Goal: Navigation & Orientation: Find specific page/section

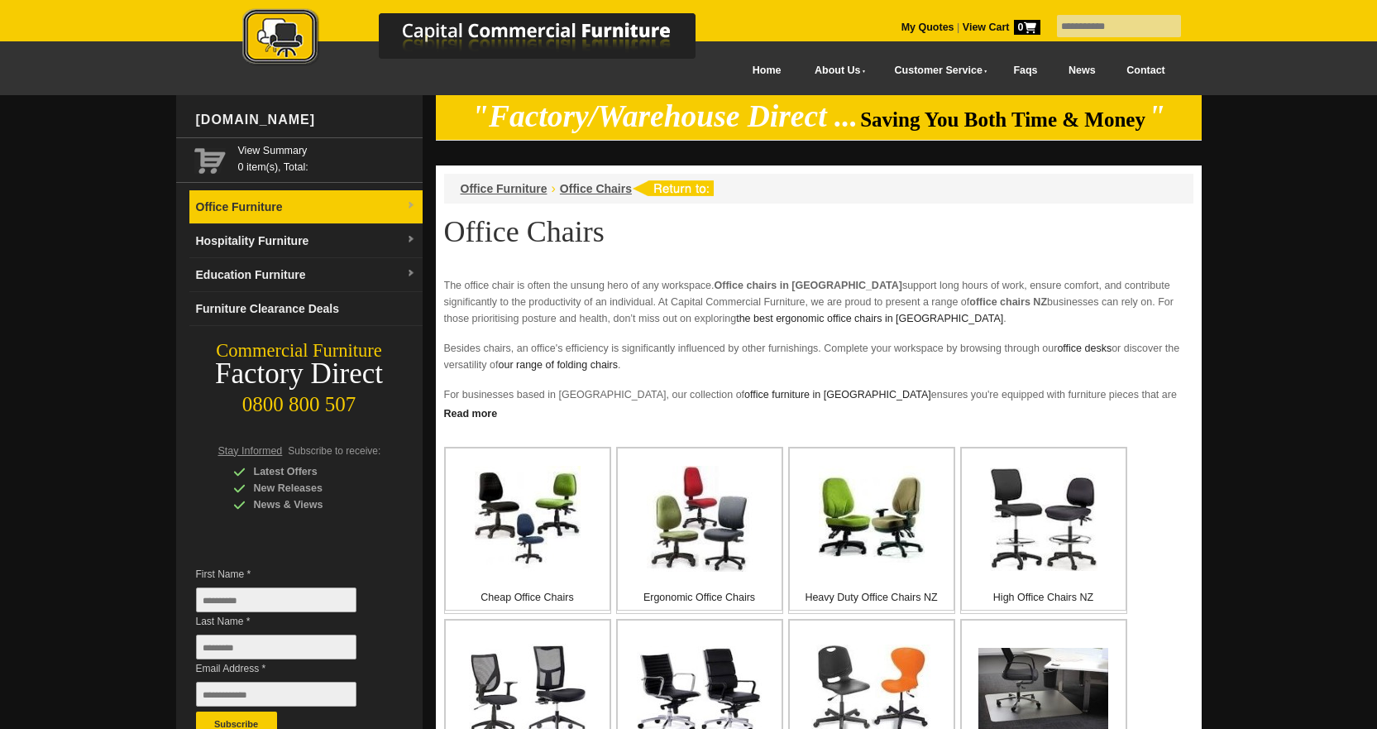
click at [270, 203] on link "Office Furniture" at bounding box center [305, 207] width 233 height 34
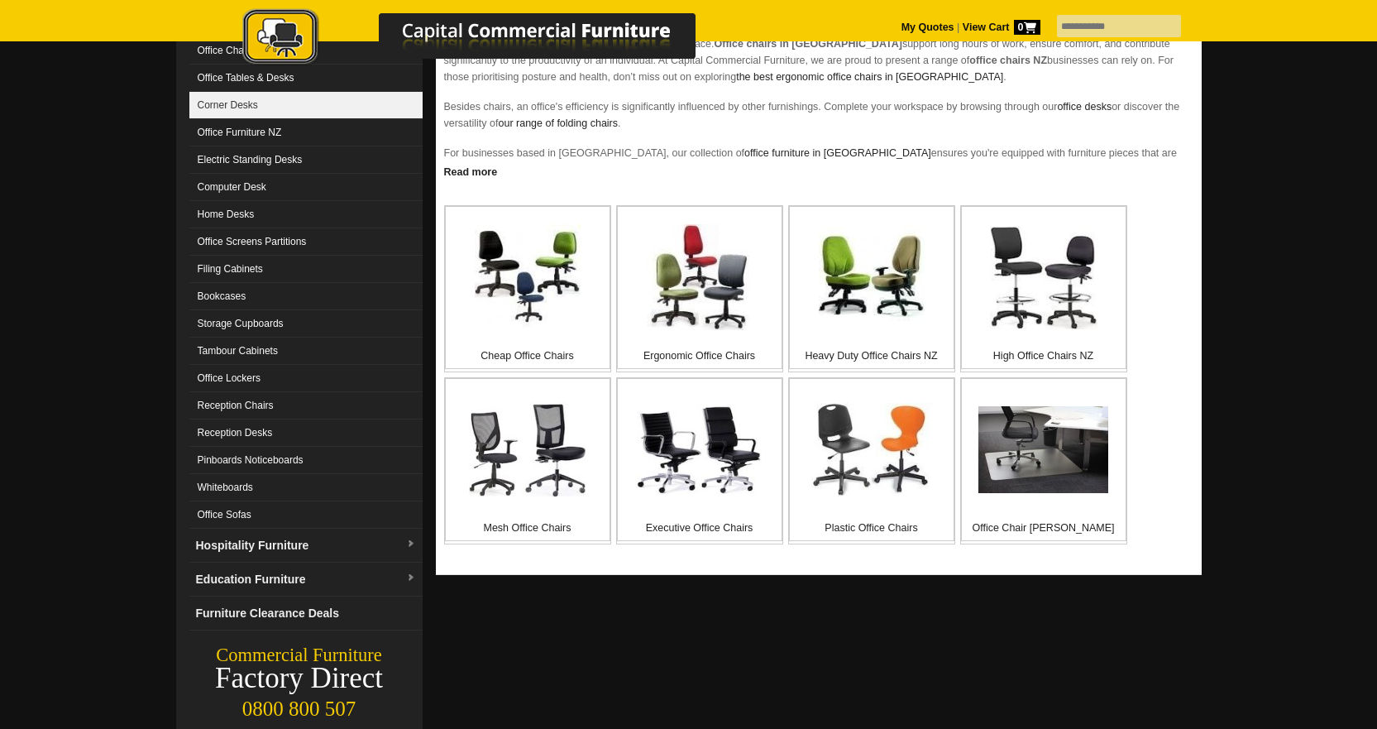
scroll to position [248, 0]
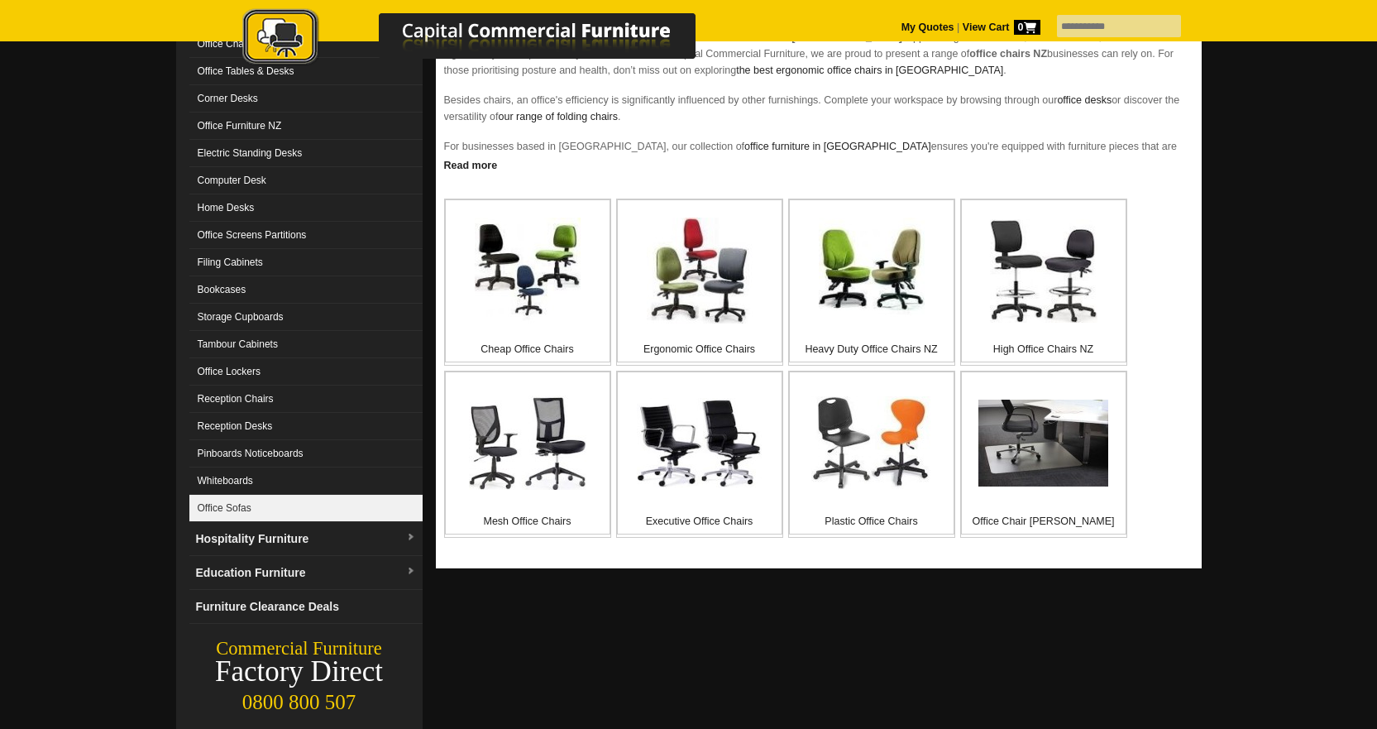
click at [241, 503] on link "Office Sofas" at bounding box center [305, 508] width 233 height 27
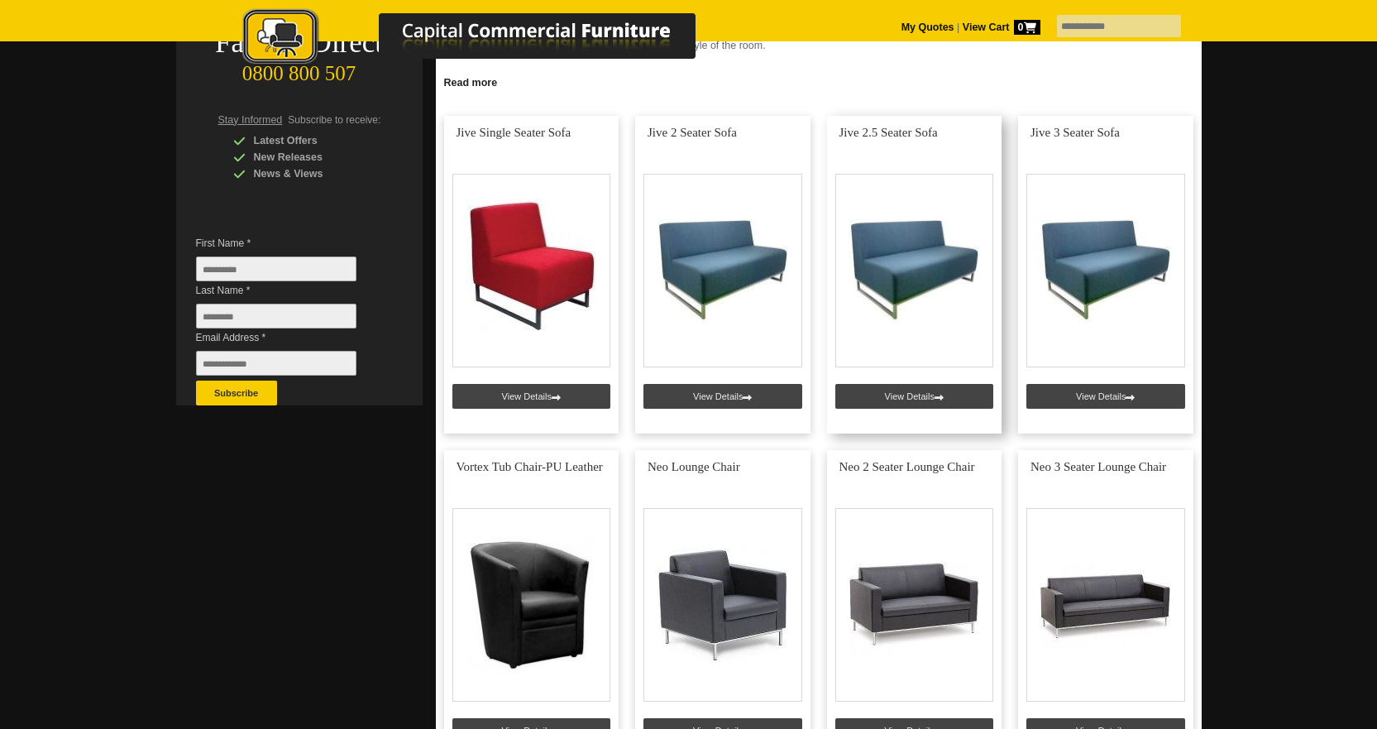
scroll to position [414, 0]
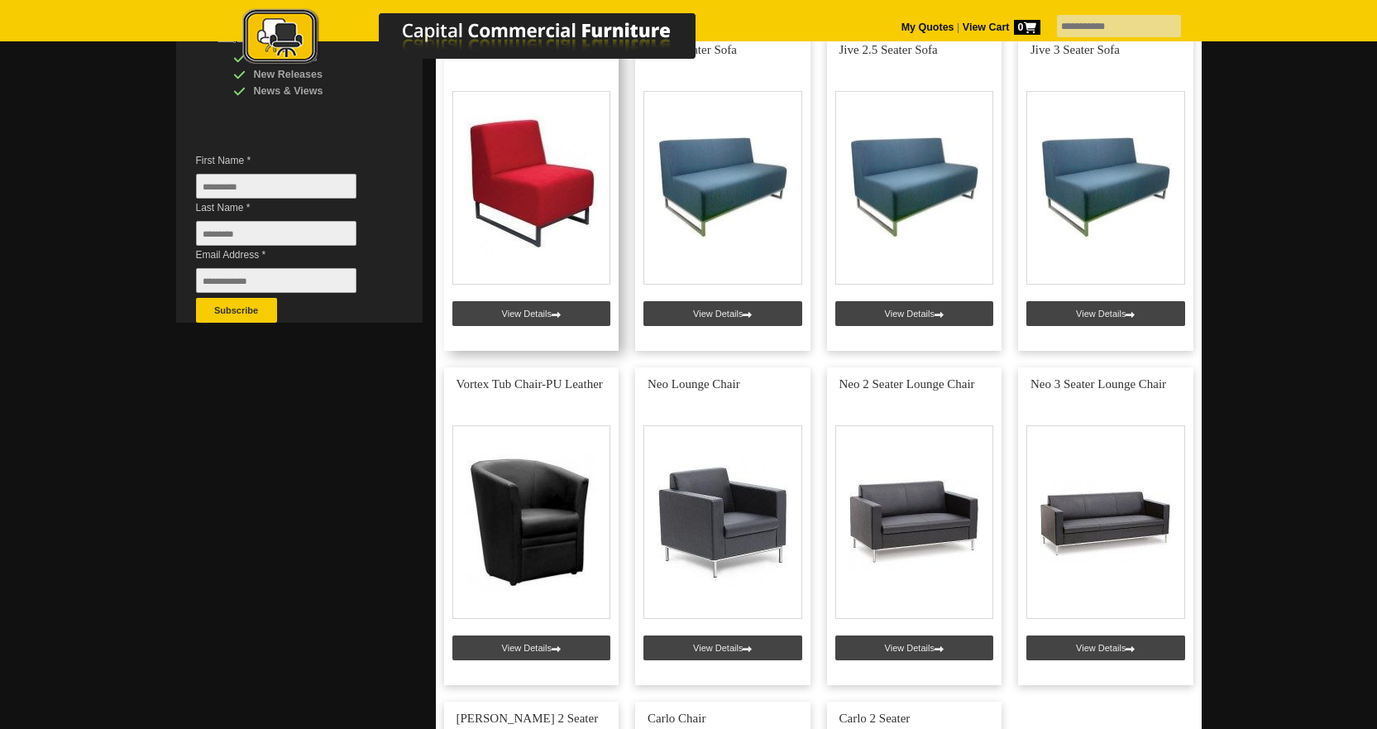
click at [543, 316] on link at bounding box center [531, 192] width 175 height 318
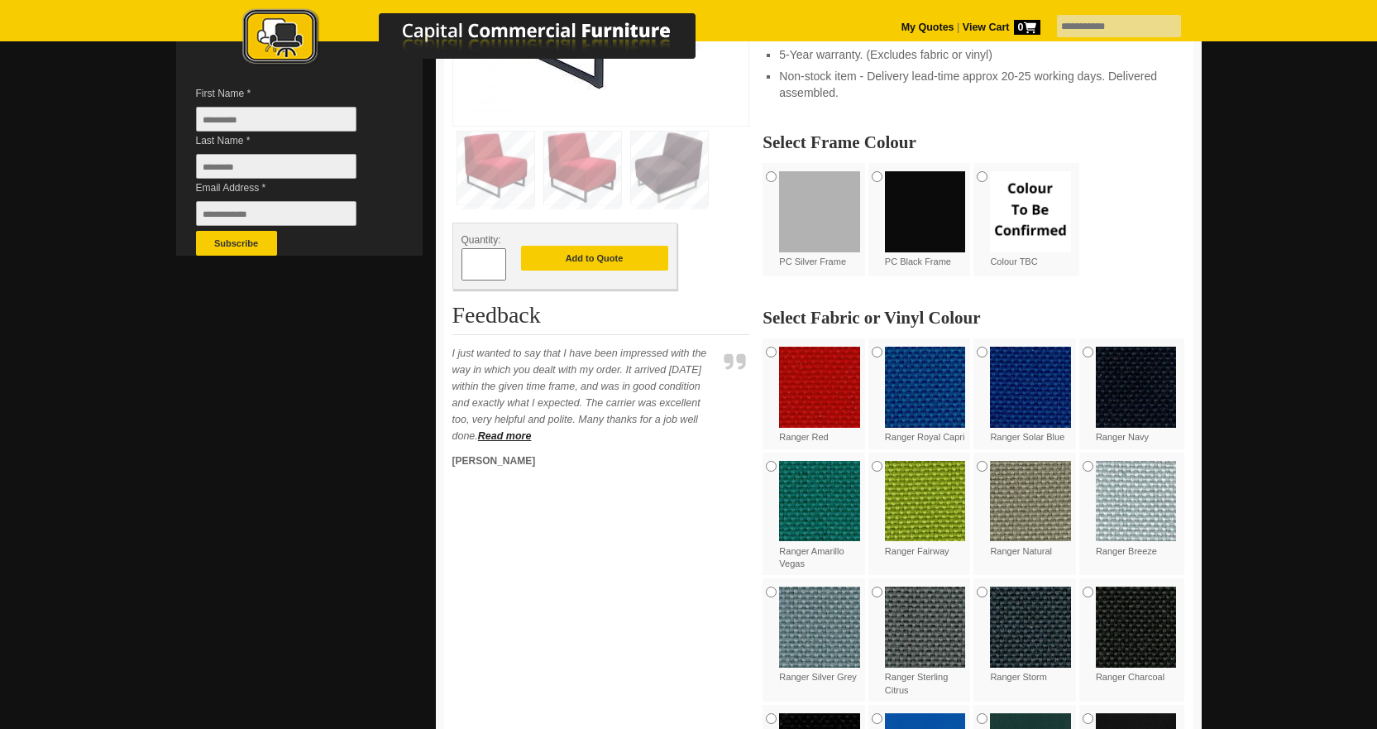
scroll to position [579, 0]
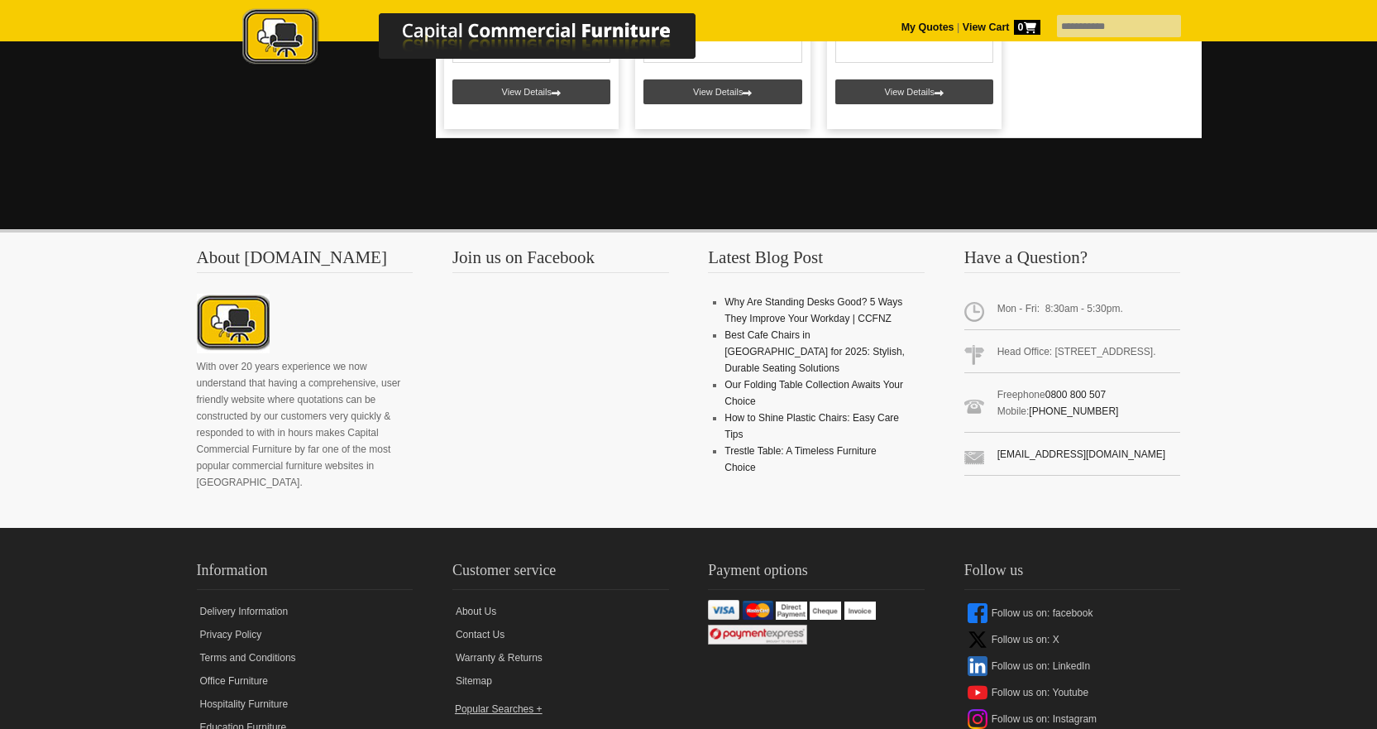
scroll to position [1323, 0]
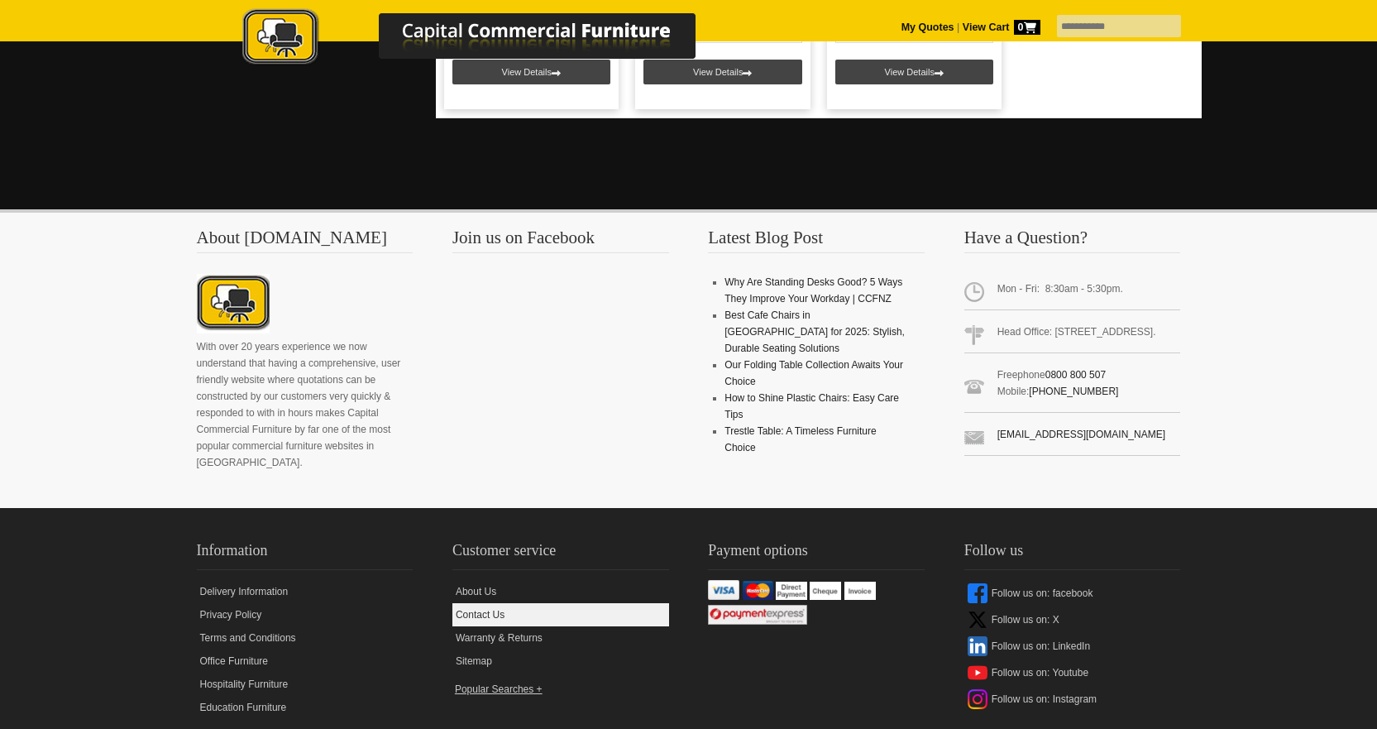
click at [471, 611] on link "Contact Us" at bounding box center [560, 614] width 217 height 23
